Goal: Transaction & Acquisition: Purchase product/service

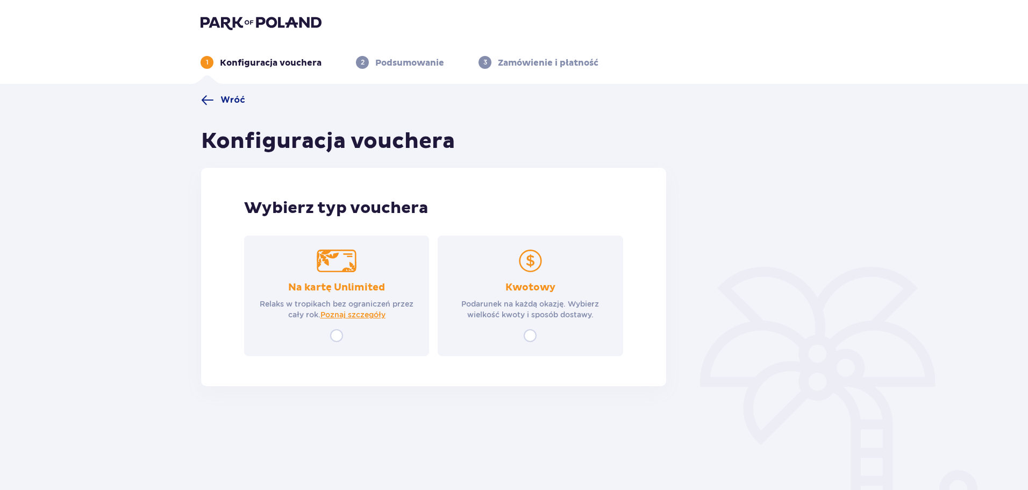
click at [510, 318] on p "Podarunek na każdą okazję. Wybierz wielkość kwoty i sposób dostawy." at bounding box center [530, 309] width 166 height 22
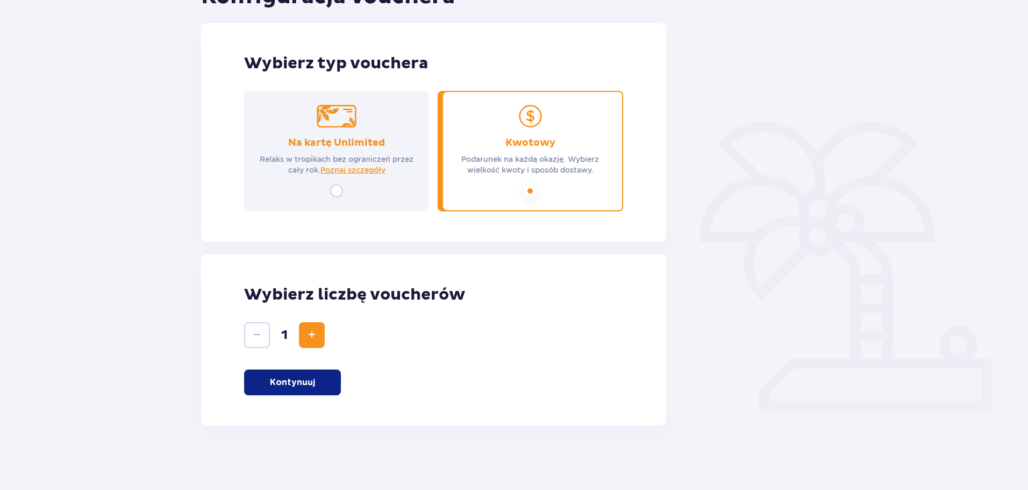
click at [315, 391] on button "Kontynuuj" at bounding box center [292, 382] width 97 height 26
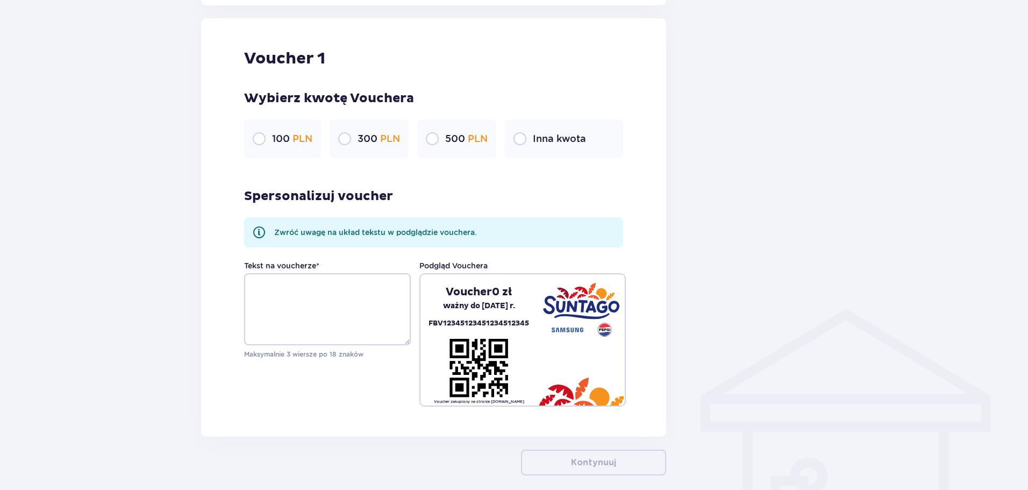
scroll to position [570, 0]
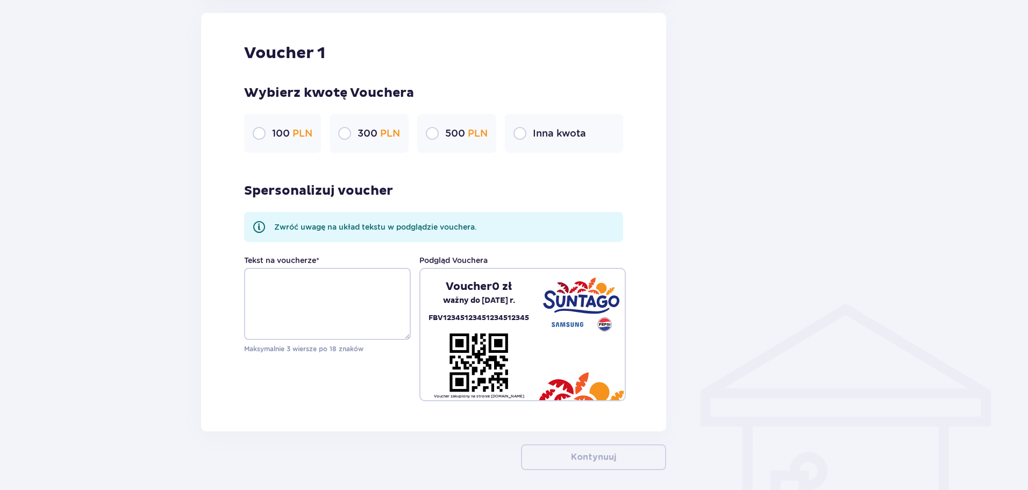
click at [559, 140] on p "Inna kwota" at bounding box center [559, 133] width 53 height 13
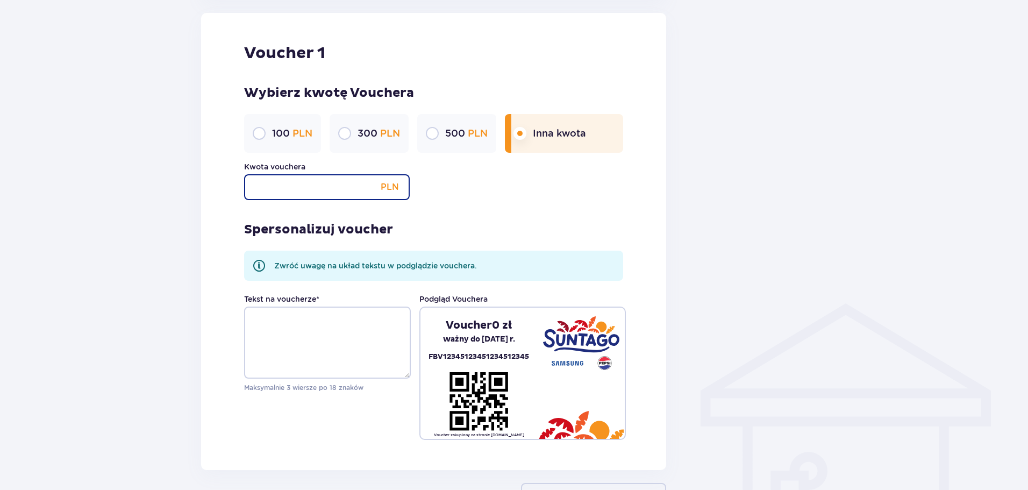
click at [317, 198] on input "Kwota vouchera" at bounding box center [327, 187] width 166 height 26
type input "320"
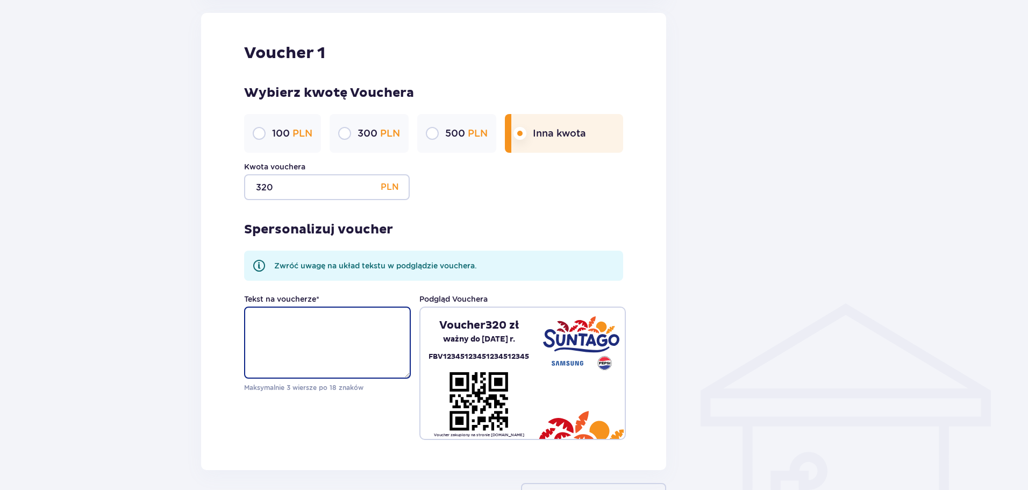
click at [316, 333] on textarea "Tekst na voucherze *" at bounding box center [327, 343] width 167 height 72
type textarea "P"
click at [752, 324] on div at bounding box center [755, 15] width 161 height 985
click at [295, 346] on textarea "Tekst na voucherze *" at bounding box center [327, 343] width 167 height 72
click at [286, 325] on textarea "Tekst na voucherze *" at bounding box center [327, 343] width 167 height 72
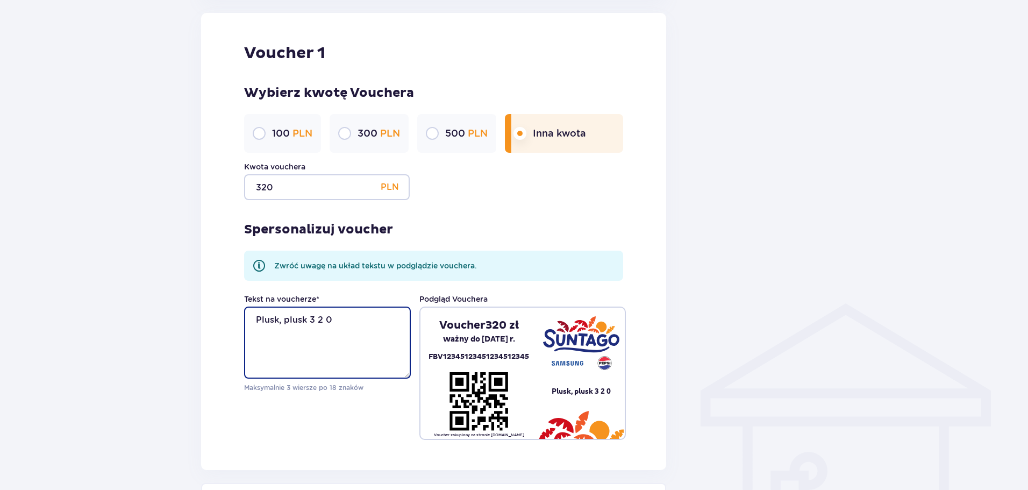
scroll to position [716, 0]
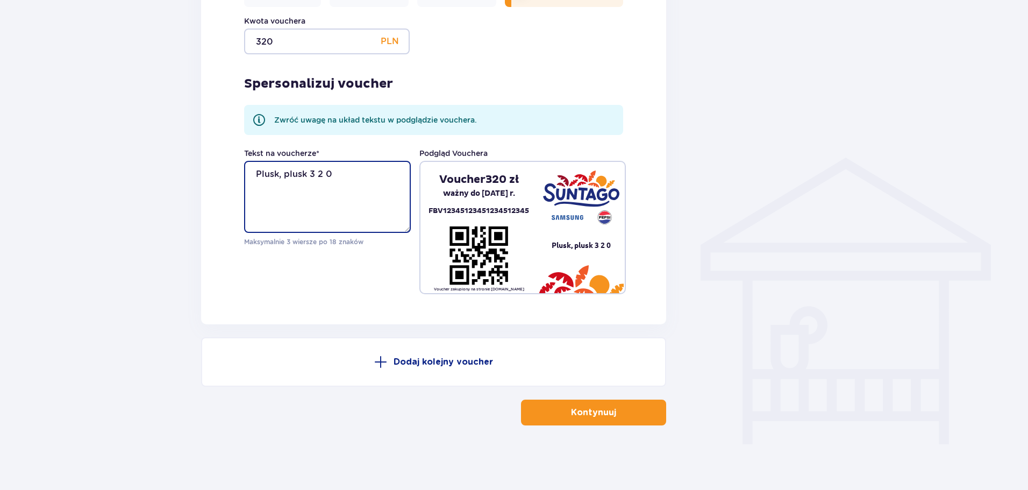
type textarea "Plusk, plusk 3 2 0"
click at [571, 407] on p "Kontynuuj" at bounding box center [593, 413] width 45 height 12
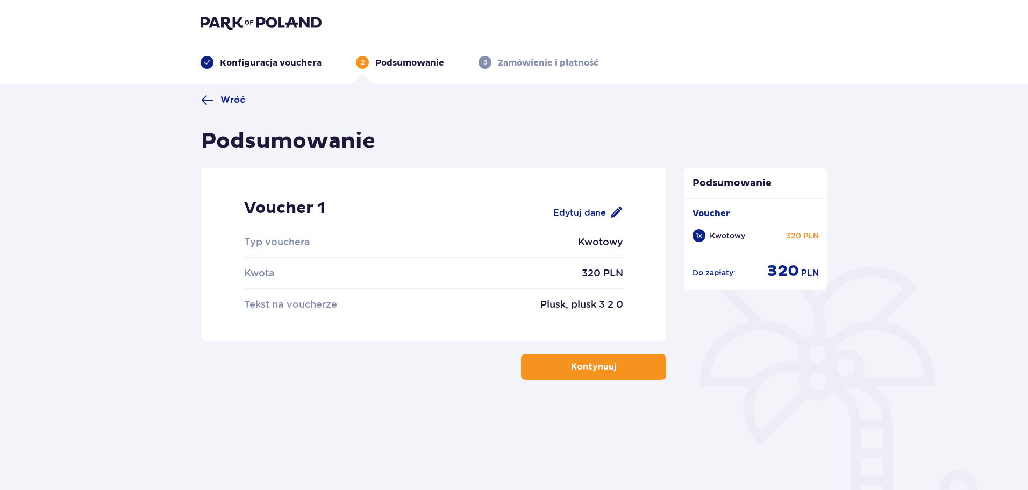
click at [598, 364] on p "Kontynuuj" at bounding box center [593, 367] width 45 height 12
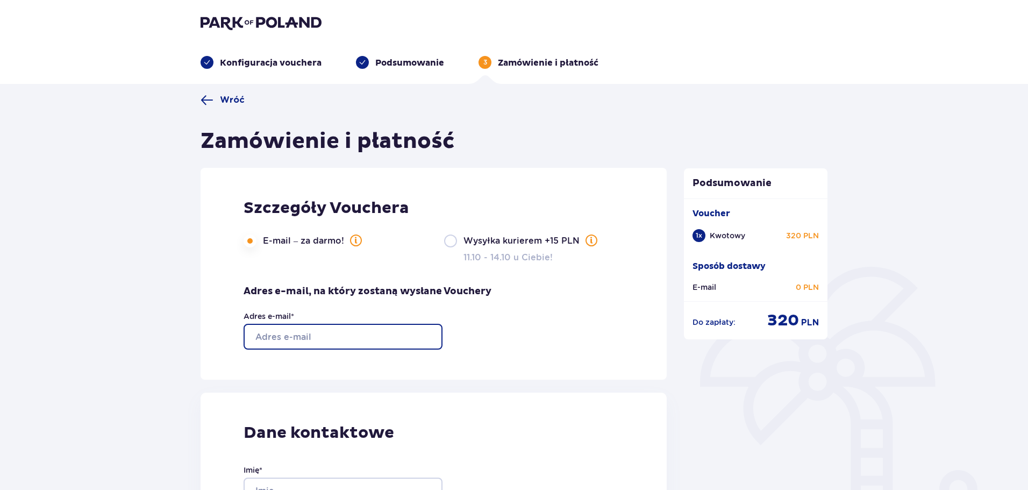
click at [347, 332] on input "Adres e-mail *" at bounding box center [343, 337] width 199 height 26
type input "[EMAIL_ADDRESS][DOMAIN_NAME]"
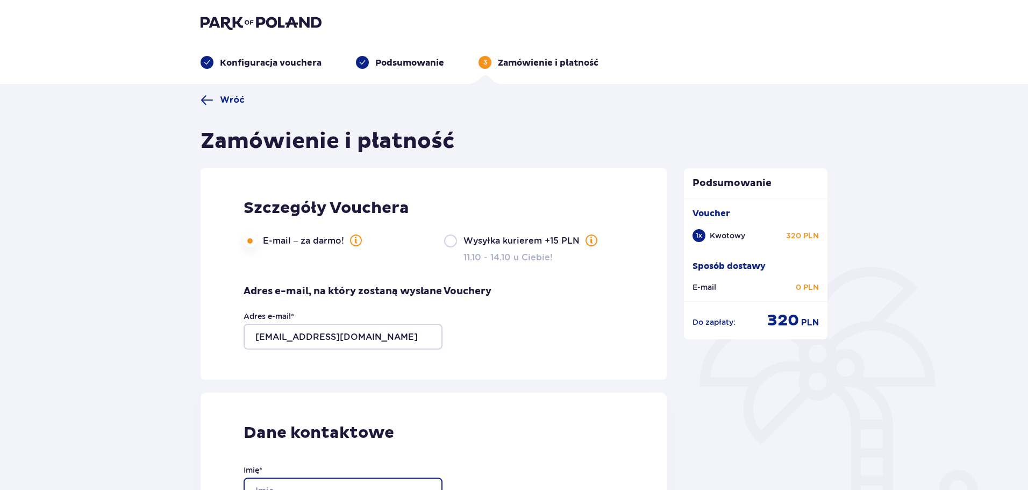
type input "Tomasz"
type input "Orłowski"
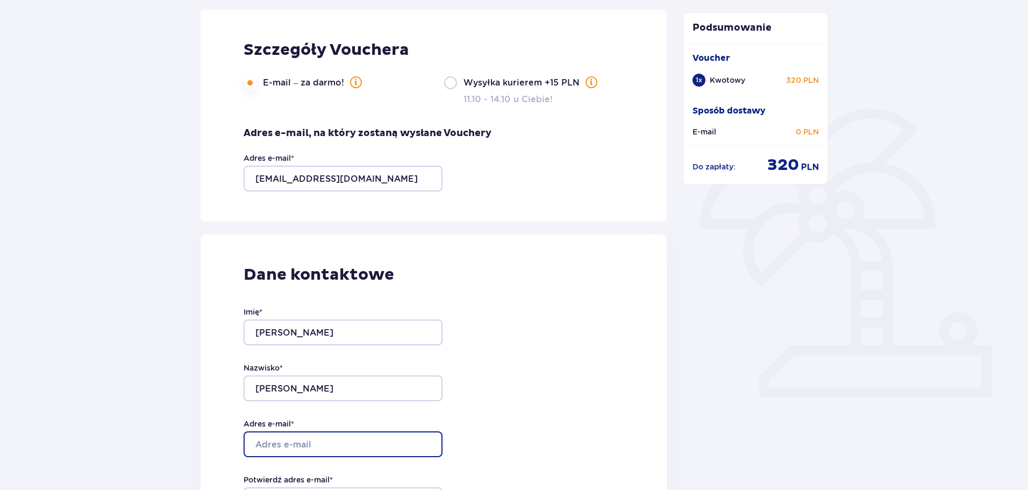
scroll to position [159, 0]
click at [328, 449] on input "Adres e-mail *" at bounding box center [343, 444] width 199 height 26
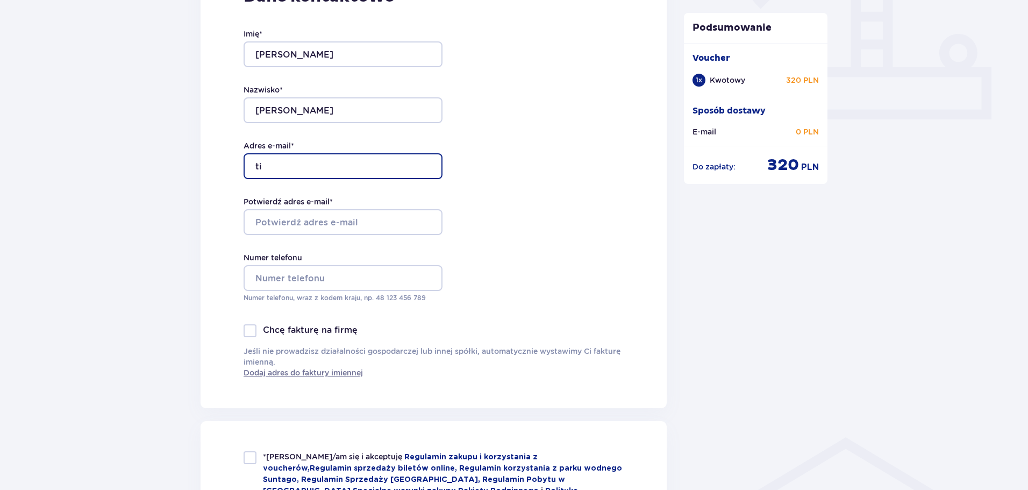
scroll to position [439, 0]
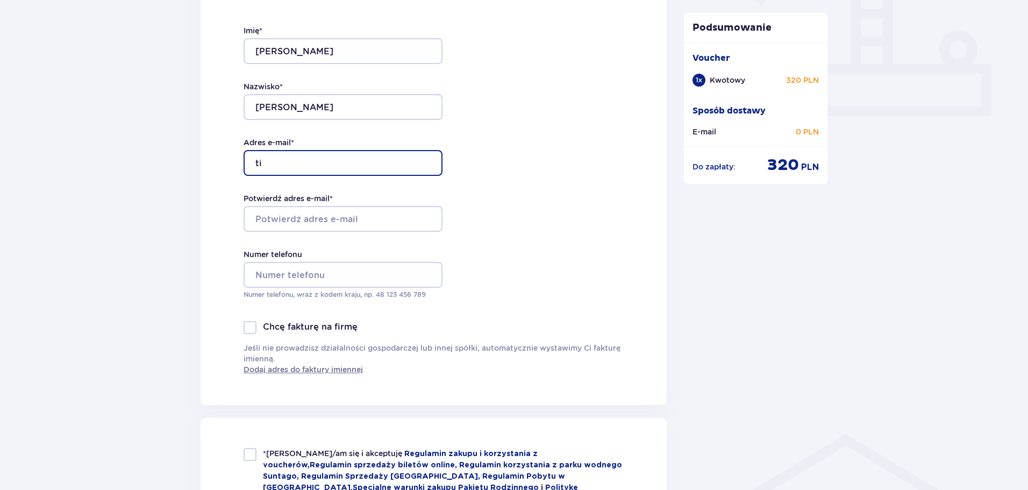
type input "[EMAIL_ADDRESS][DOMAIN_NAME]"
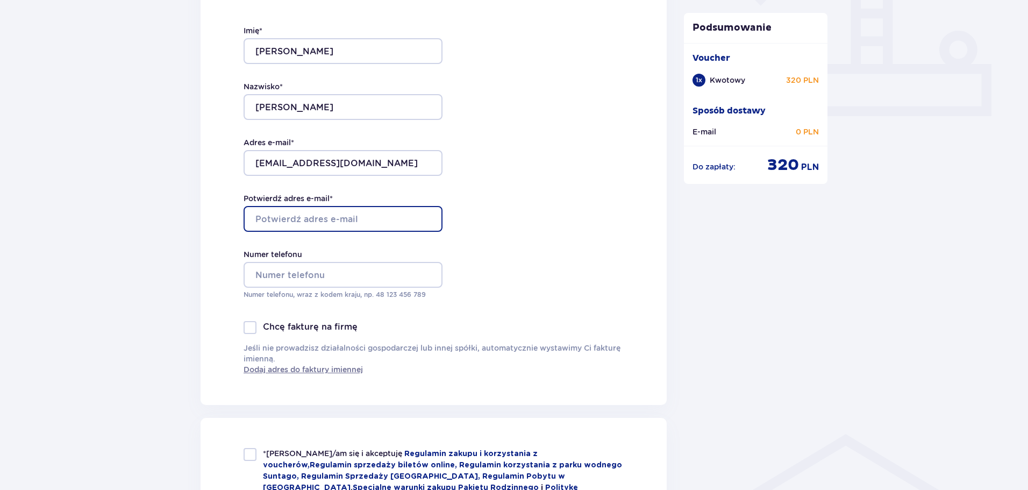
type input "[EMAIL_ADDRESS][DOMAIN_NAME]"
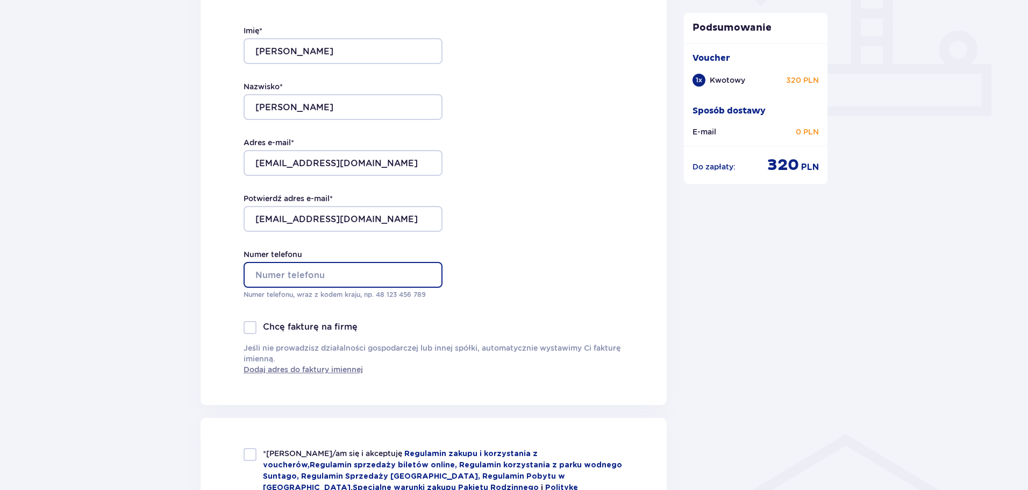
type input "881205745"
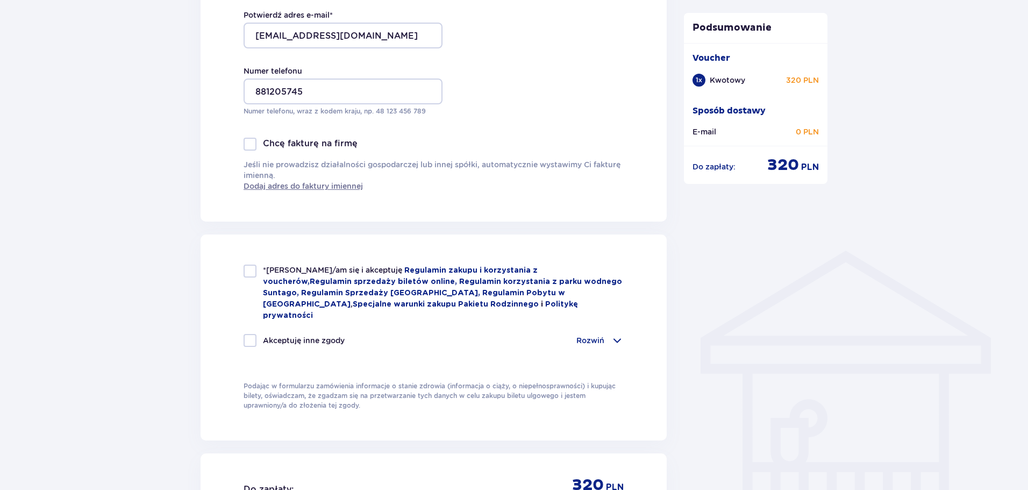
scroll to position [623, 0]
click at [248, 275] on div at bounding box center [250, 270] width 13 height 13
checkbox input "true"
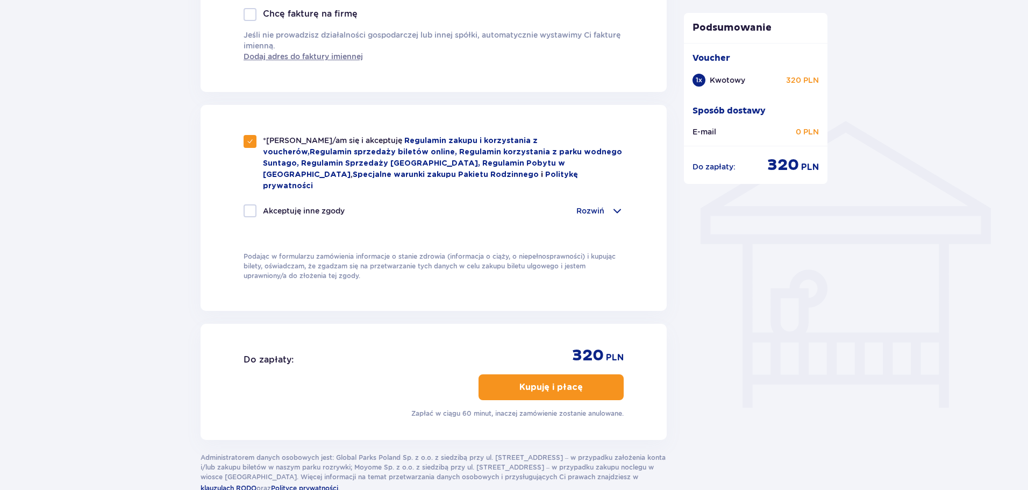
scroll to position [755, 0]
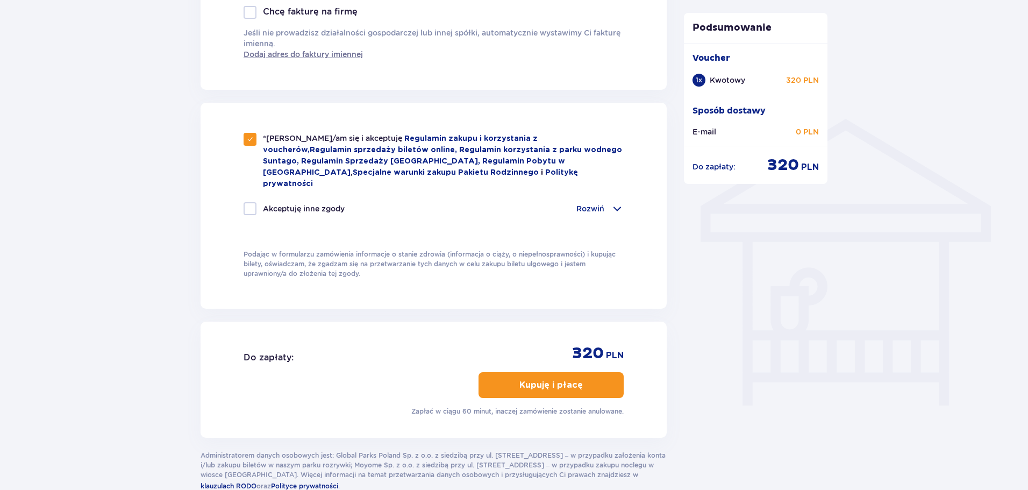
click at [534, 372] on button "Kupuję i płacę" at bounding box center [551, 385] width 145 height 26
